Goal: Task Accomplishment & Management: Manage account settings

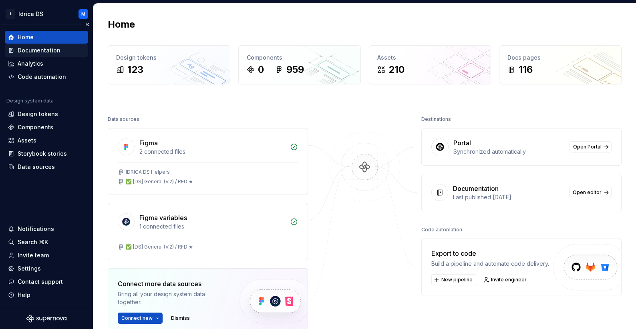
click at [36, 49] on div "Documentation" at bounding box center [39, 50] width 43 height 8
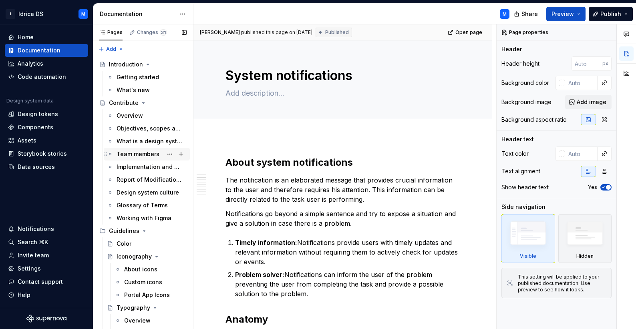
scroll to position [70, 0]
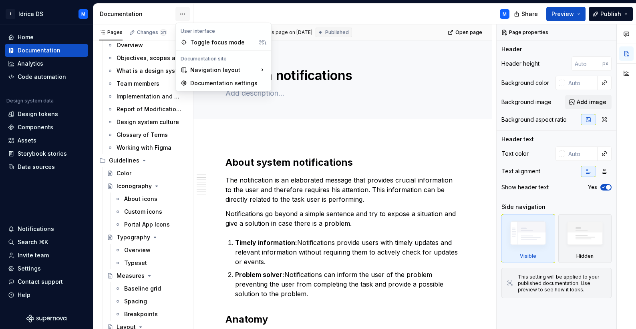
click at [181, 15] on html "I Idrica DS M Home Documentation Analytics Code automation Design system data D…" at bounding box center [318, 164] width 636 height 329
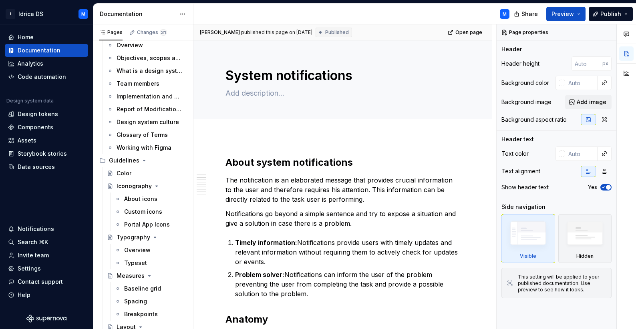
click at [628, 16] on html "I Idrica DS M Home Documentation Analytics Code automation Design system data D…" at bounding box center [318, 164] width 636 height 329
click at [626, 16] on button "Publish" at bounding box center [610, 14] width 44 height 14
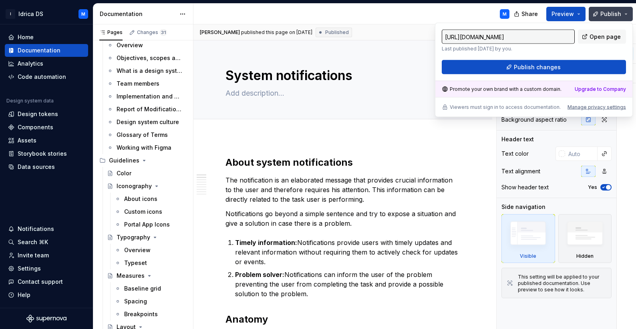
click at [626, 16] on button "Publish" at bounding box center [610, 14] width 44 height 14
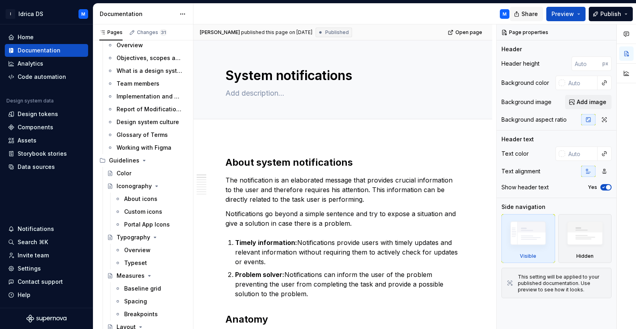
click at [521, 14] on button "Share" at bounding box center [526, 14] width 33 height 14
click at [409, 12] on div "M" at bounding box center [354, 14] width 322 height 21
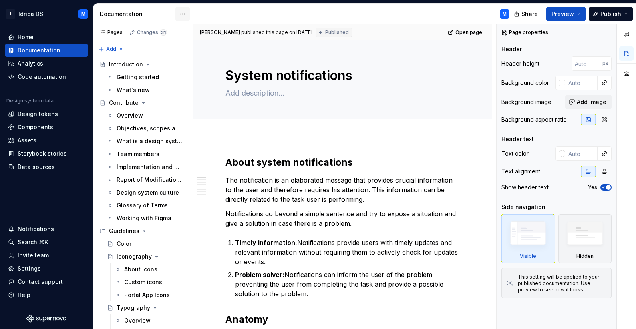
click at [181, 10] on html "I Idrica DS M Home Documentation Analytics Code automation Design system data D…" at bounding box center [318, 164] width 636 height 329
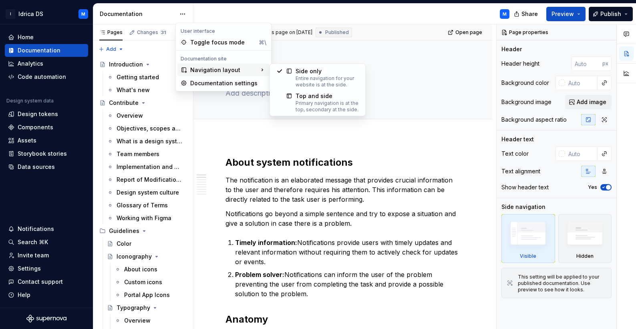
type textarea "*"
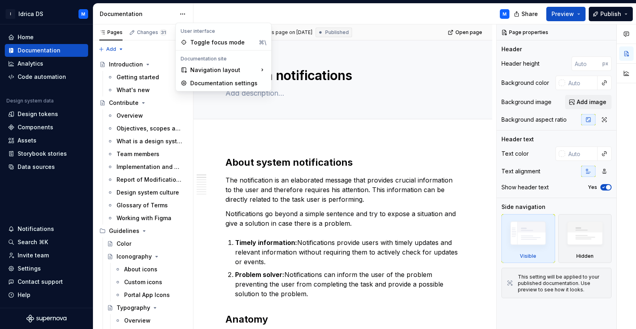
click at [50, 177] on html "I Idrica DS M Home Documentation Analytics Code automation Design system data D…" at bounding box center [318, 164] width 636 height 329
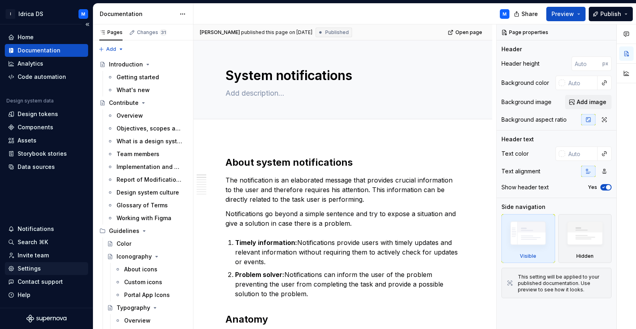
click at [30, 268] on div "Settings" at bounding box center [29, 269] width 23 height 8
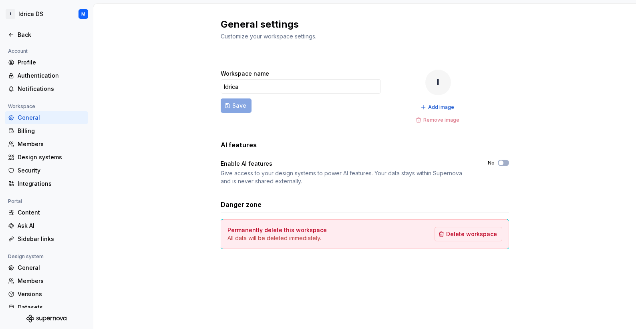
scroll to position [24, 0]
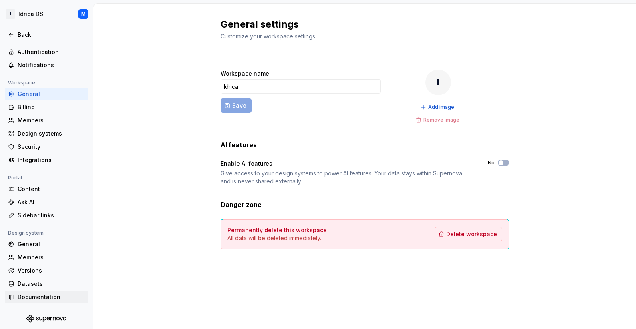
click at [48, 291] on div "Documentation" at bounding box center [46, 297] width 83 height 13
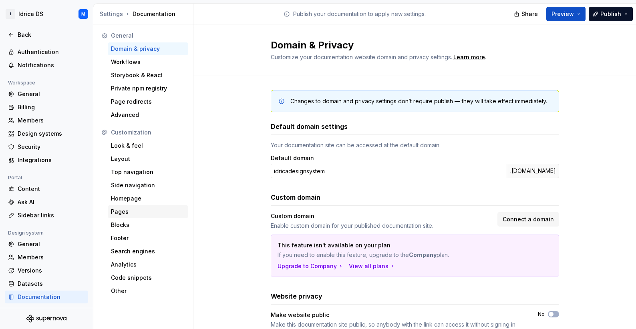
click at [116, 207] on div "Pages" at bounding box center [148, 211] width 80 height 13
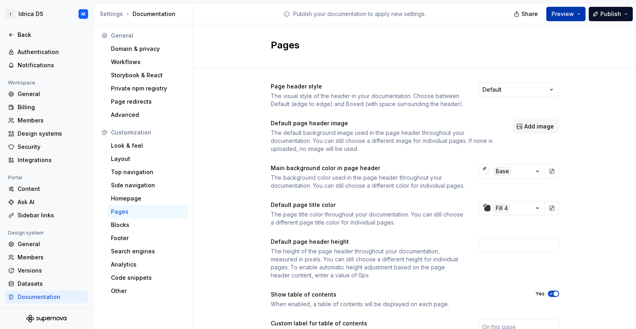
click at [562, 14] on span "Preview" at bounding box center [562, 14] width 22 height 8
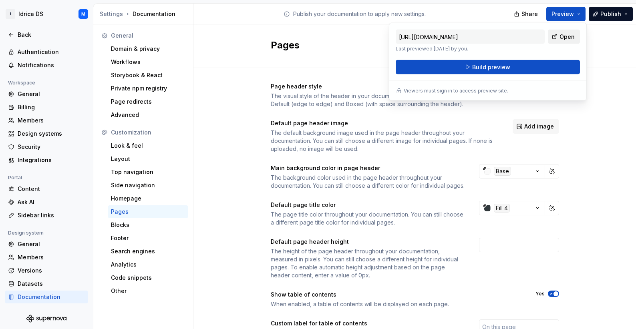
click at [566, 36] on span "Open" at bounding box center [566, 37] width 15 height 8
